Goal: Navigation & Orientation: Find specific page/section

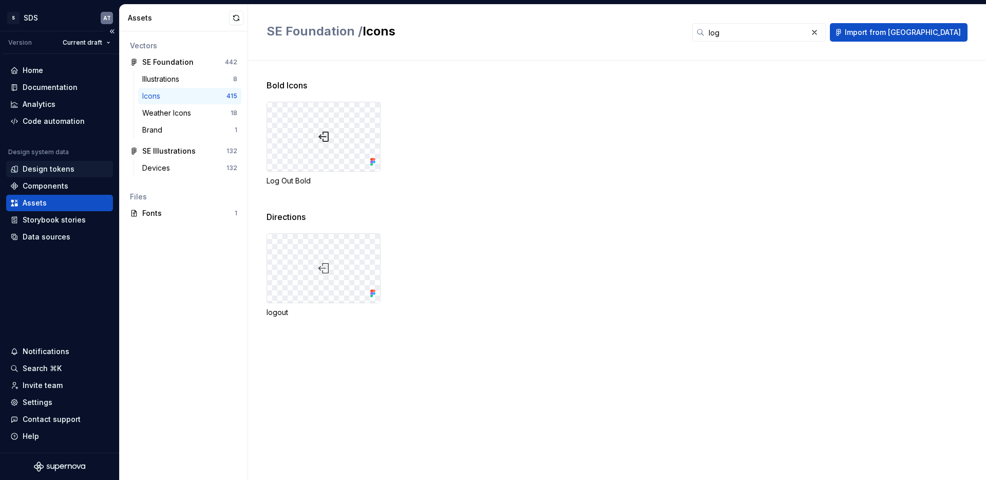
click at [67, 168] on div "Design tokens" at bounding box center [49, 169] width 52 height 10
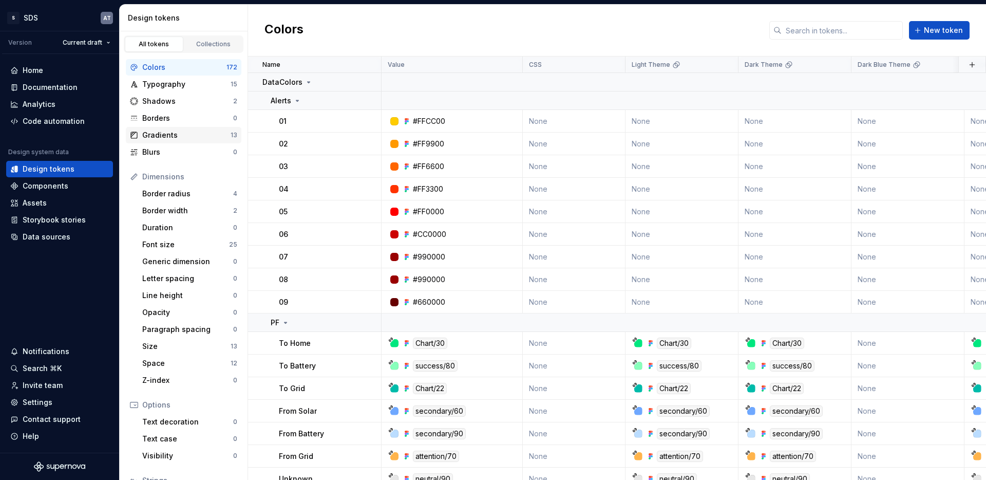
click at [179, 128] on div "Gradients 13" at bounding box center [184, 135] width 116 height 16
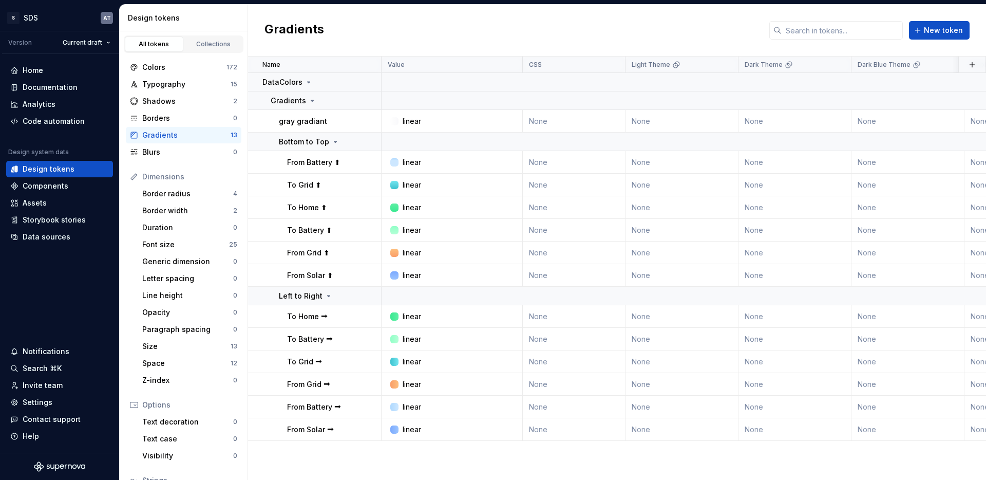
click at [170, 133] on div "Gradients" at bounding box center [186, 135] width 88 height 10
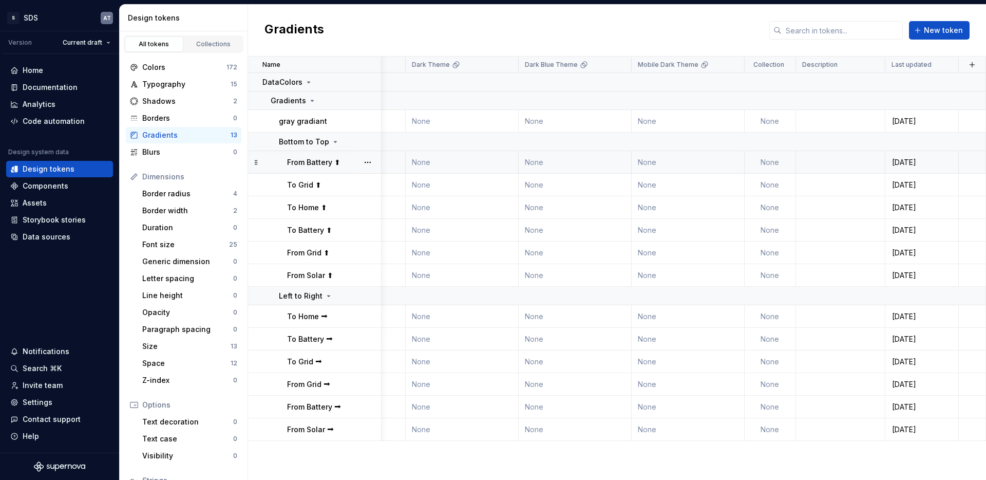
scroll to position [0, 333]
click at [969, 160] on td at bounding box center [972, 162] width 27 height 23
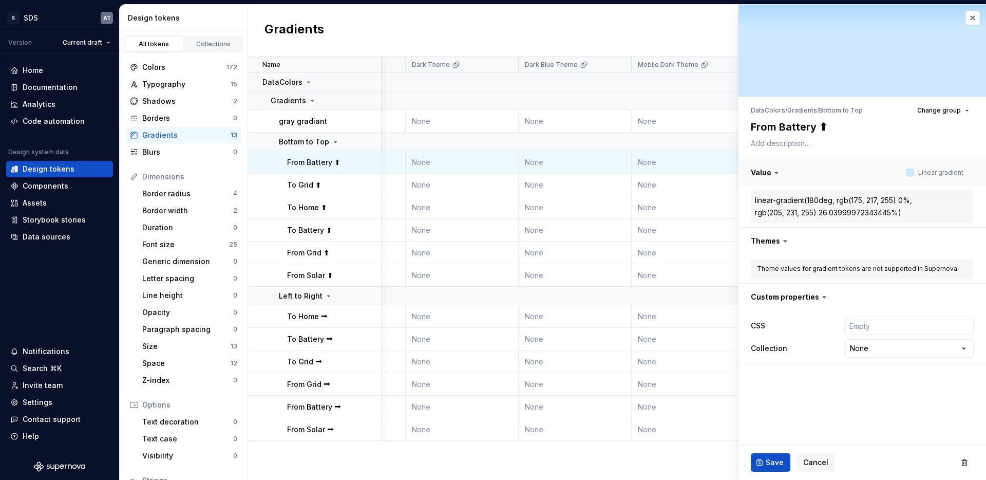
click at [821, 161] on button "button" at bounding box center [862, 172] width 248 height 27
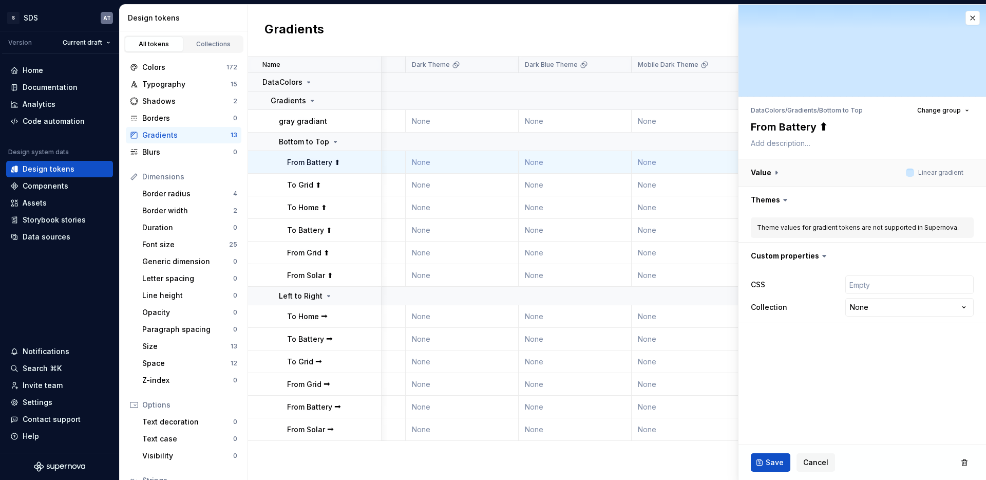
click at [821, 161] on button "button" at bounding box center [862, 172] width 248 height 27
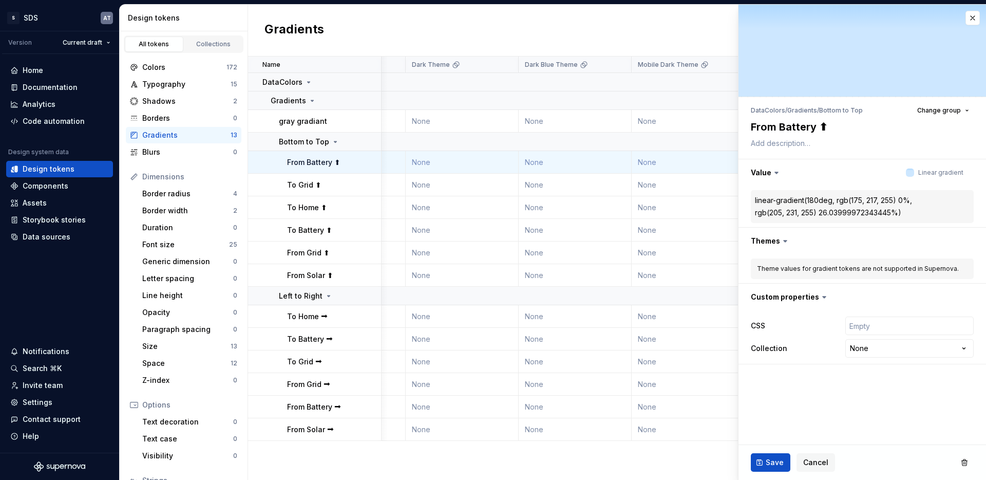
click at [426, 458] on div "Name Value CSS Light Theme Dark Theme Dark Blue Theme Mobile Dark Theme Collect…" at bounding box center [617, 267] width 738 height 423
click at [818, 465] on span "Cancel" at bounding box center [815, 462] width 25 height 10
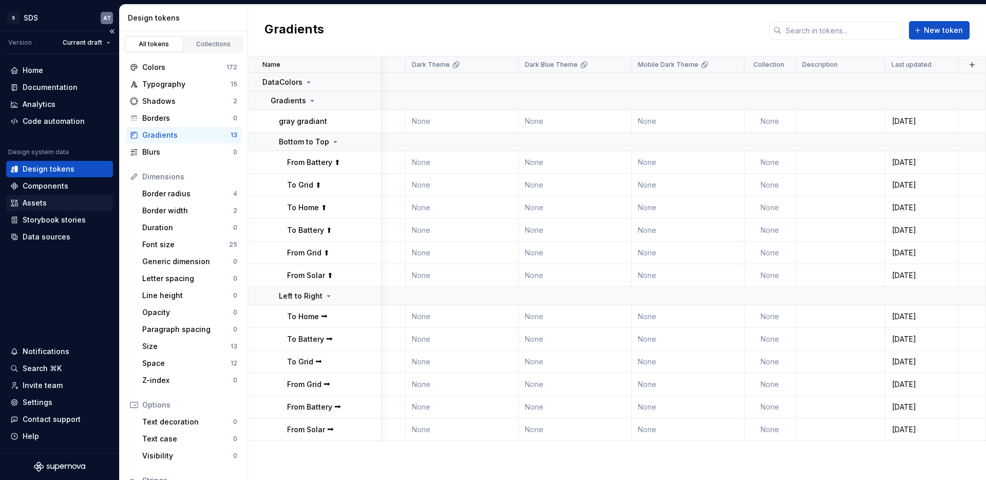
click at [52, 197] on div "Assets" at bounding box center [59, 203] width 107 height 16
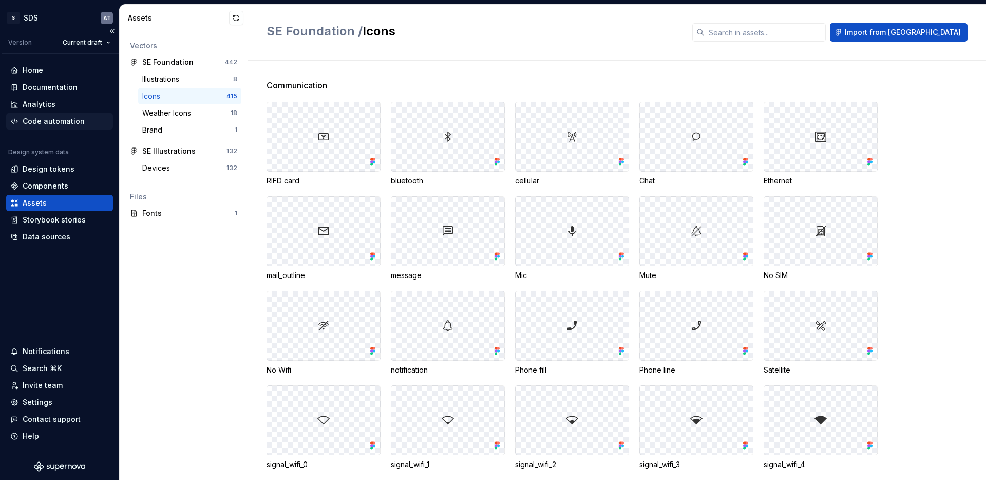
click at [72, 116] on div "Code automation" at bounding box center [54, 121] width 62 height 10
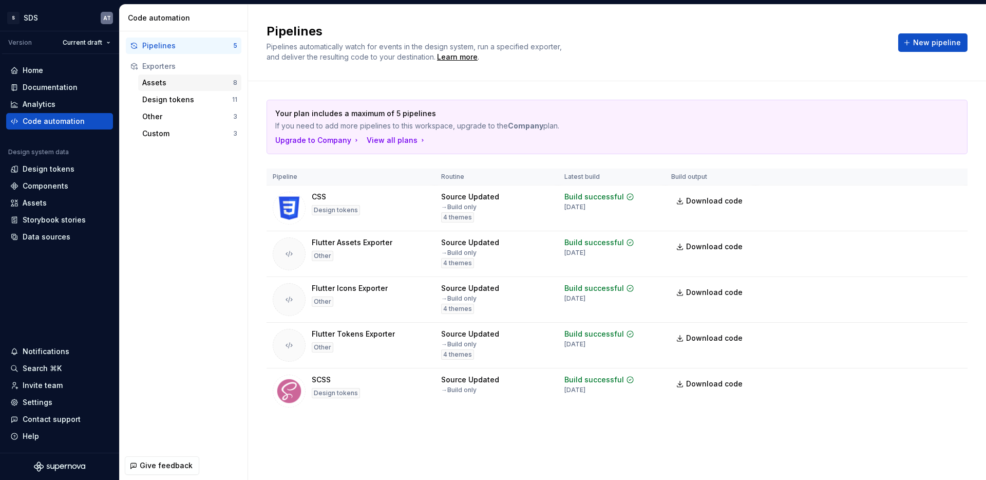
click at [193, 87] on div "Assets" at bounding box center [187, 83] width 91 height 10
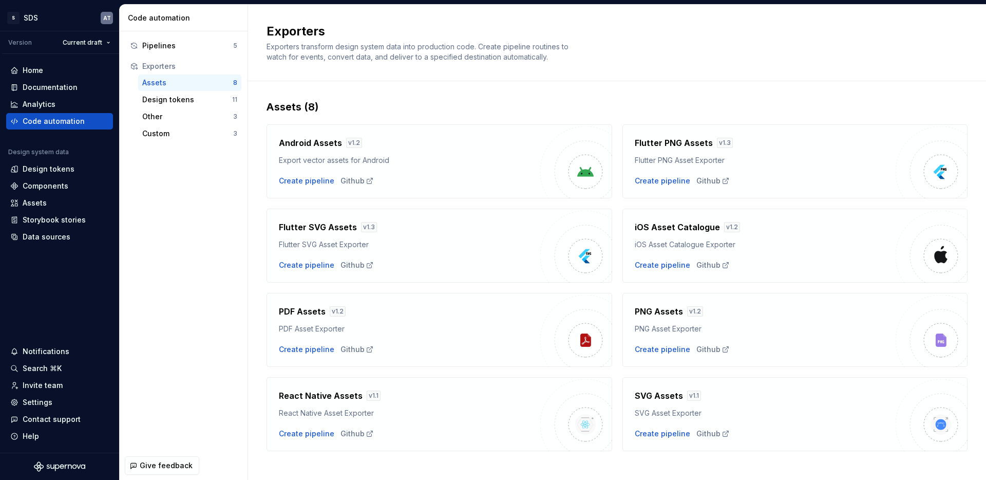
scroll to position [10, 0]
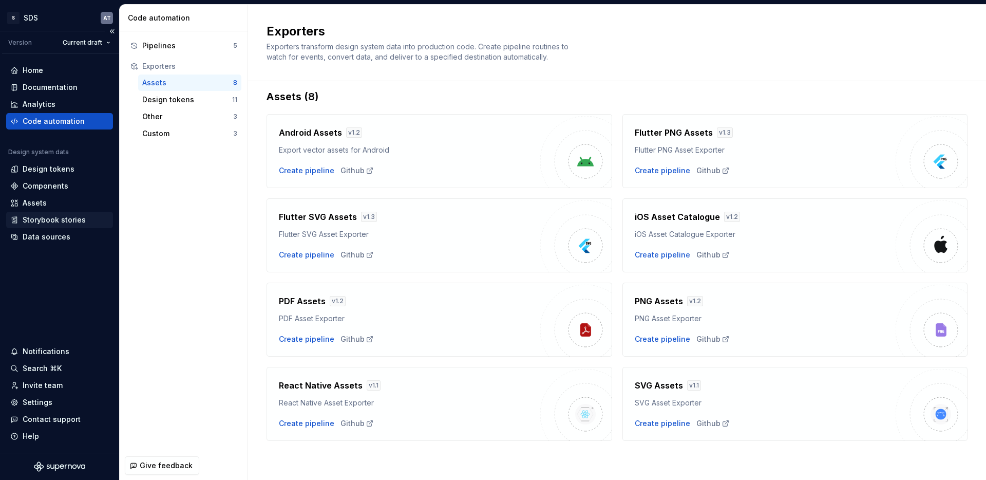
click at [48, 217] on div "Storybook stories" at bounding box center [54, 220] width 63 height 10
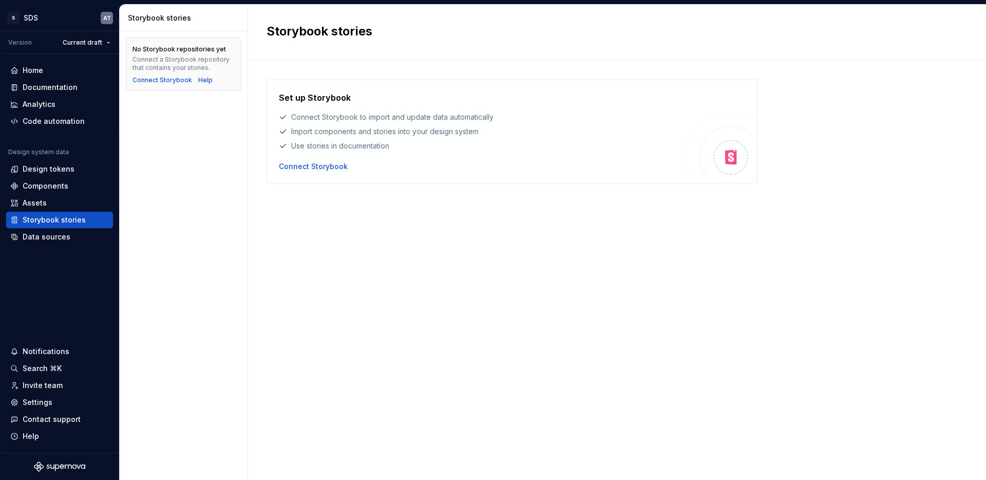
click at [162, 241] on div "No Storybook repositories yet Connect a Storybook repository that contains your…" at bounding box center [184, 255] width 128 height 448
click at [282, 237] on div "Set up Storybook Connect Storybook to import and update data automatically Impo…" at bounding box center [617, 260] width 701 height 362
click at [60, 88] on div "Documentation" at bounding box center [50, 87] width 55 height 10
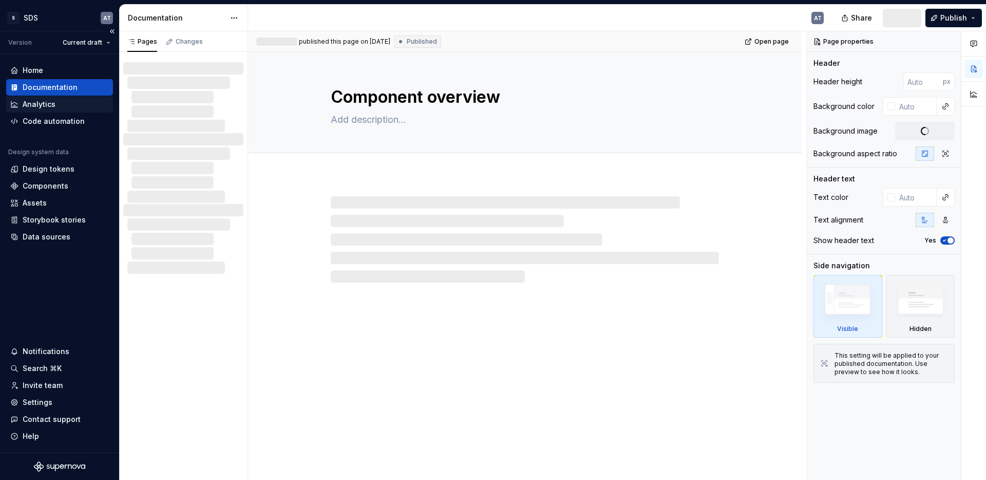
click at [43, 102] on div "Analytics" at bounding box center [39, 104] width 33 height 10
type textarea "*"
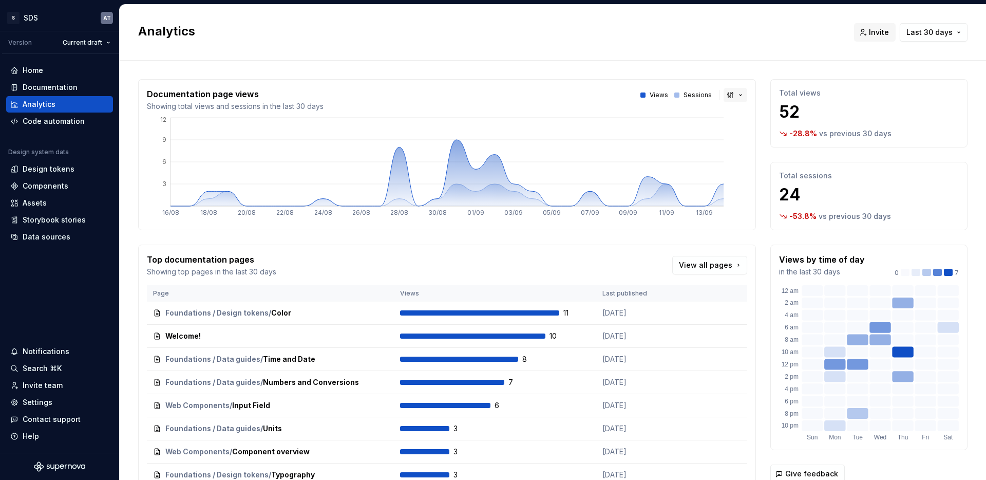
click at [728, 92] on button "button" at bounding box center [736, 95] width 24 height 14
click at [771, 84] on html "S SDS AT Version Current draft Home Documentation Analytics Code automation Des…" at bounding box center [493, 240] width 986 height 480
click at [916, 32] on span "Last 30 days" at bounding box center [929, 32] width 46 height 10
click at [911, 83] on div "Last 90 days" at bounding box center [897, 87] width 46 height 10
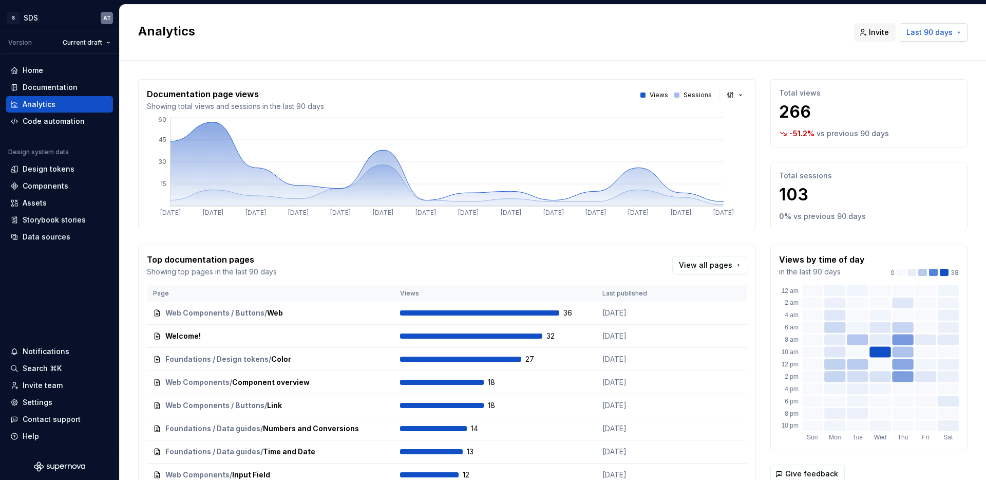
click at [934, 29] on span "Last 90 days" at bounding box center [929, 32] width 46 height 10
click at [900, 97] on span "Last 6 months" at bounding box center [911, 104] width 108 height 16
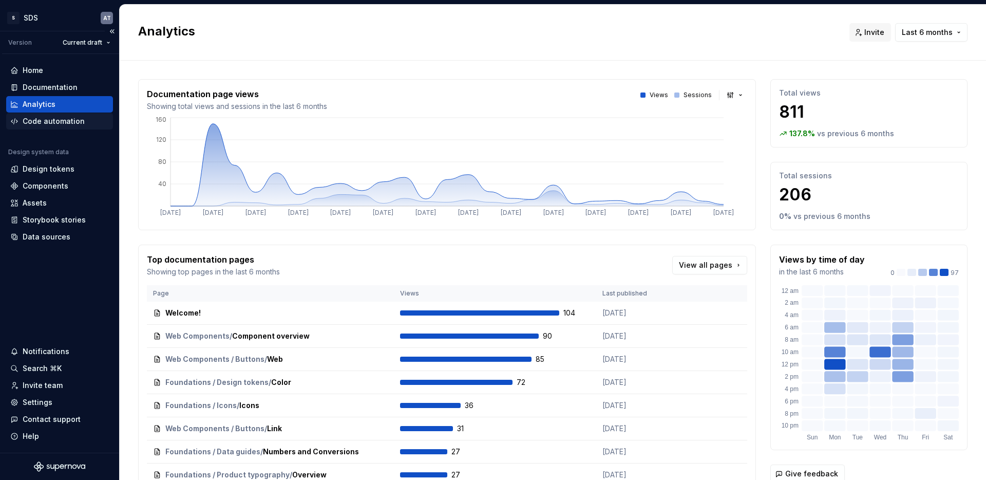
click at [54, 120] on div "Code automation" at bounding box center [54, 121] width 62 height 10
